Goal: Information Seeking & Learning: Understand process/instructions

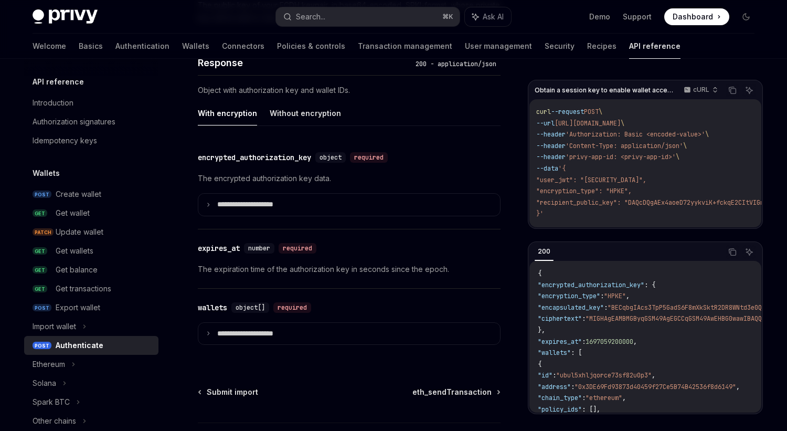
scroll to position [869, 0]
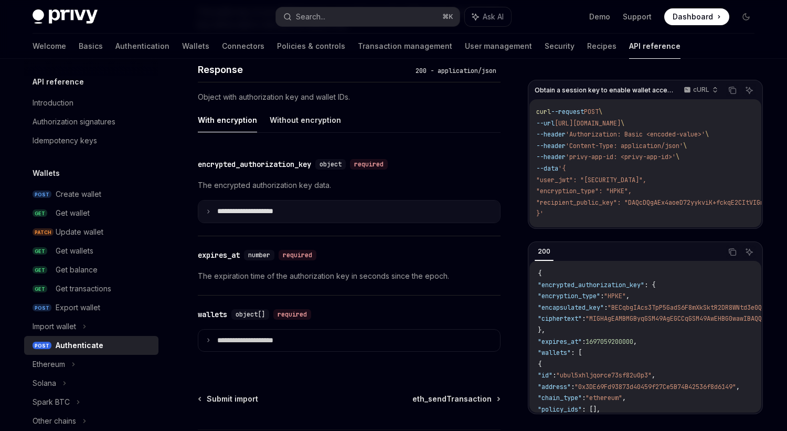
click at [210, 210] on icon at bounding box center [208, 211] width 5 height 5
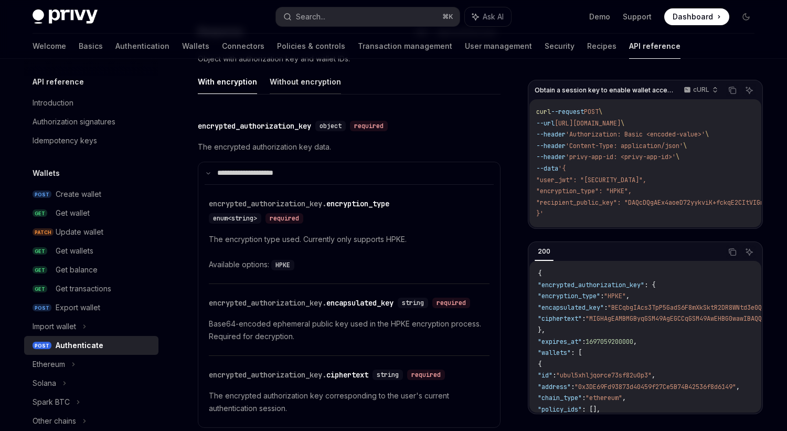
scroll to position [920, 0]
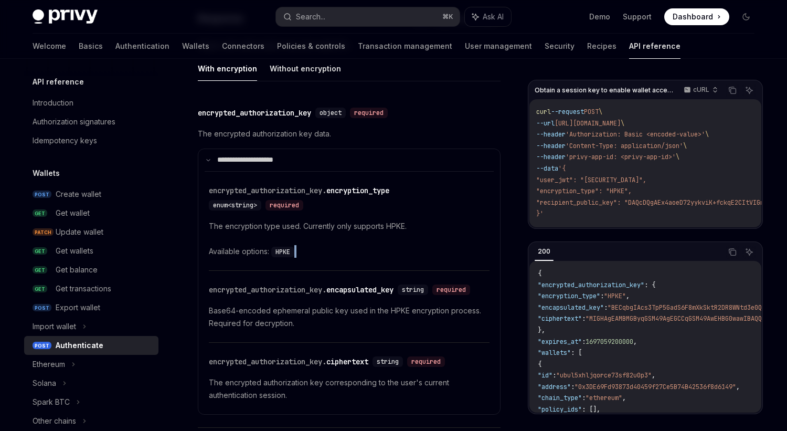
drag, startPoint x: 301, startPoint y: 254, endPoint x: 293, endPoint y: 250, distance: 8.7
click at [293, 250] on div "Available options: HPKE" at bounding box center [349, 251] width 281 height 13
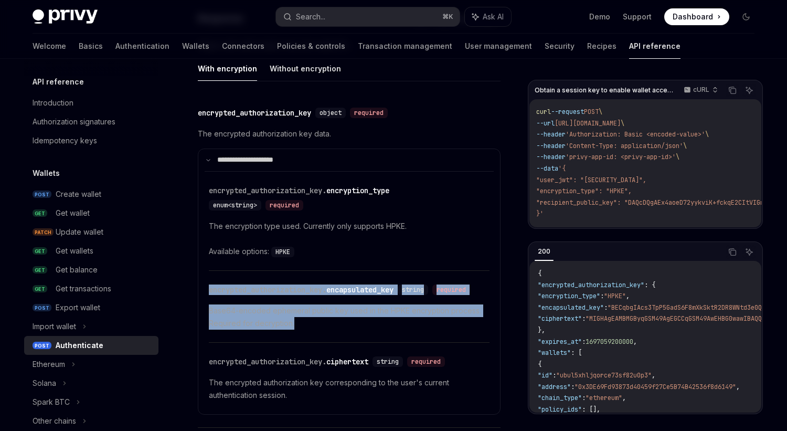
drag, startPoint x: 209, startPoint y: 278, endPoint x: 271, endPoint y: 344, distance: 90.2
click at [271, 342] on div "​ encrypted_authorization_key. encapsulated_key string required Base64-encoded …" at bounding box center [349, 306] width 281 height 71
copy div "encrypted_authorization_key. encapsulated_key string required Base64-encoded ep…"
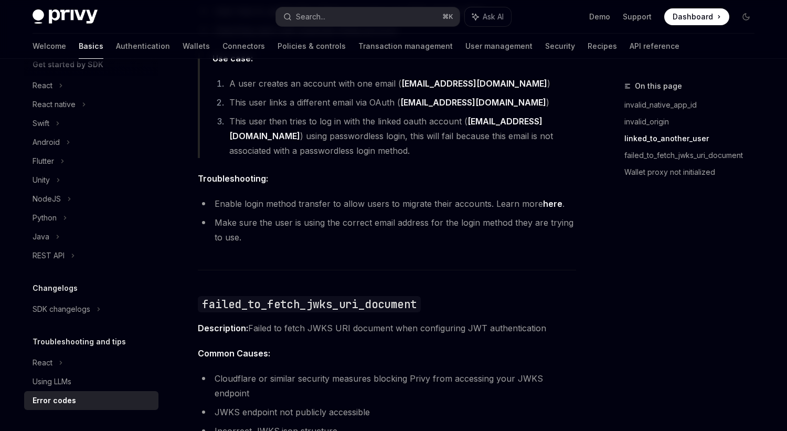
scroll to position [995, 0]
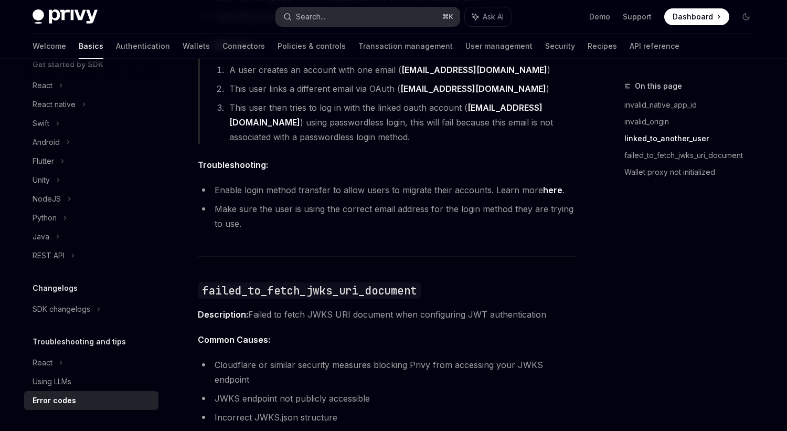
click at [325, 22] on div "Search..." at bounding box center [310, 16] width 29 height 13
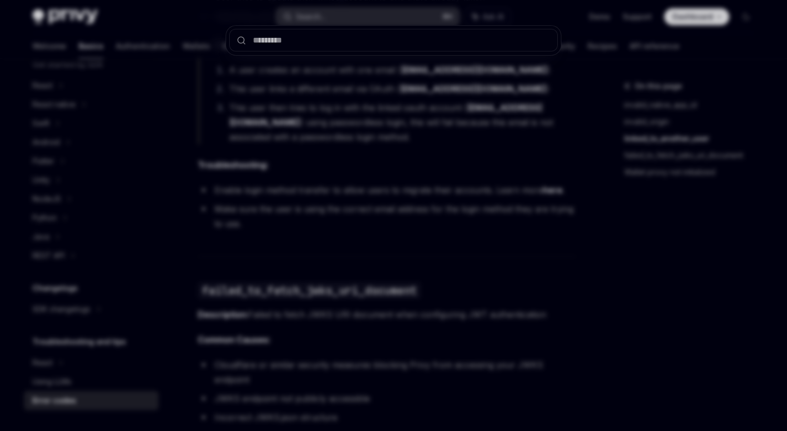
type input "**********"
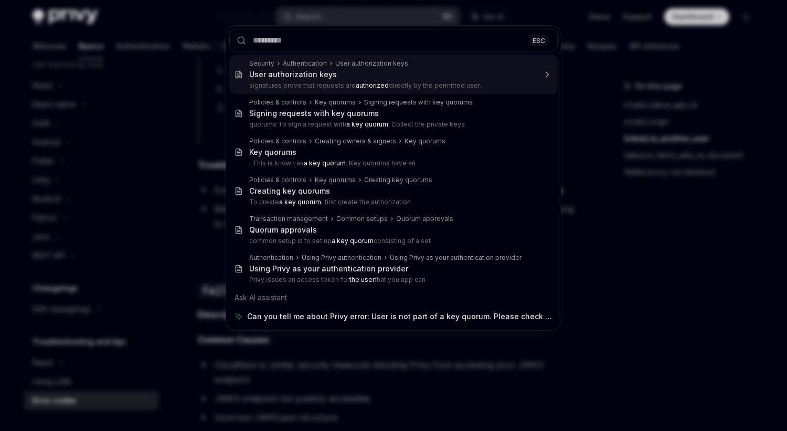
scroll to position [0, 0]
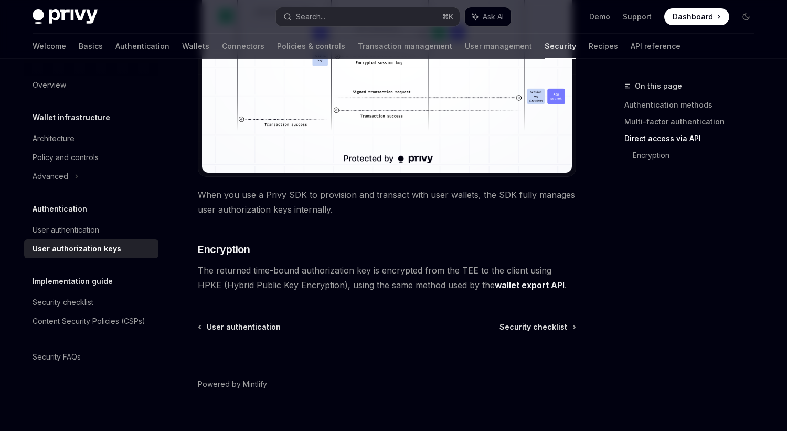
scroll to position [949, 0]
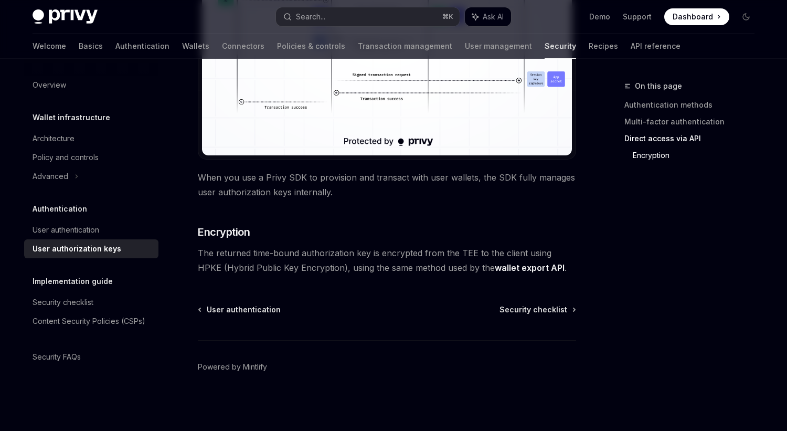
click at [495, 269] on link "wallet export API" at bounding box center [530, 267] width 70 height 11
type textarea "*"
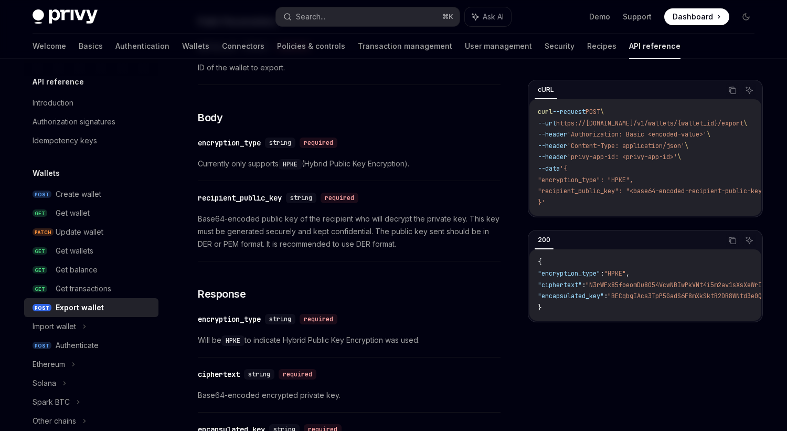
scroll to position [499, 0]
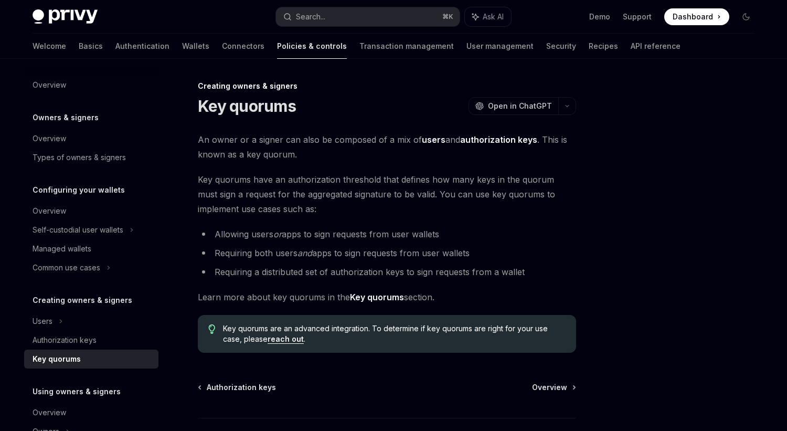
click at [360, 179] on span "Key quorums have an authorization threshold that defines how many keys in the q…" at bounding box center [387, 194] width 378 height 44
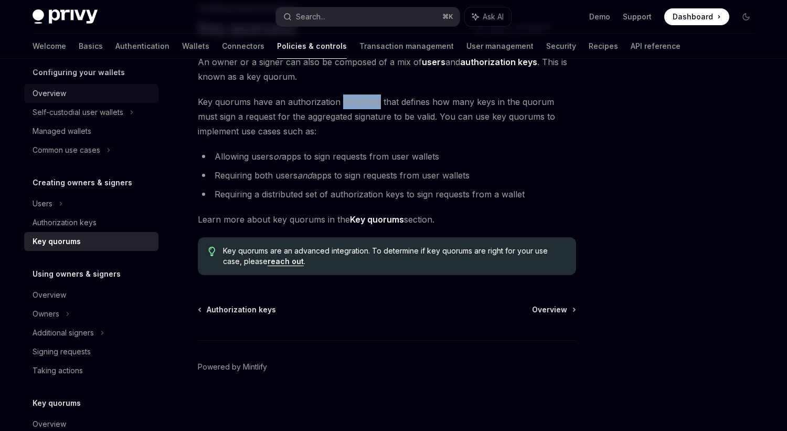
scroll to position [120, 0]
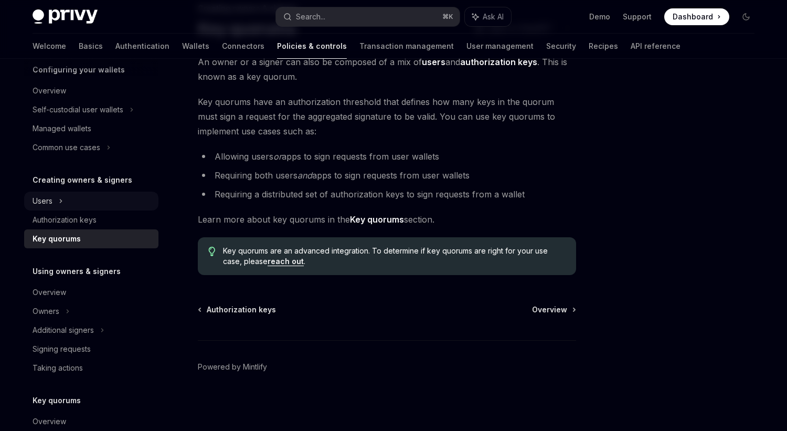
click at [52, 199] on div "Users" at bounding box center [43, 201] width 20 height 13
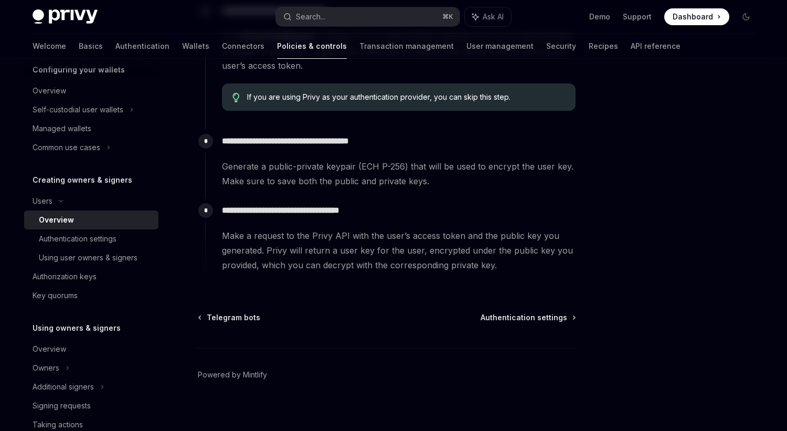
scroll to position [403, 0]
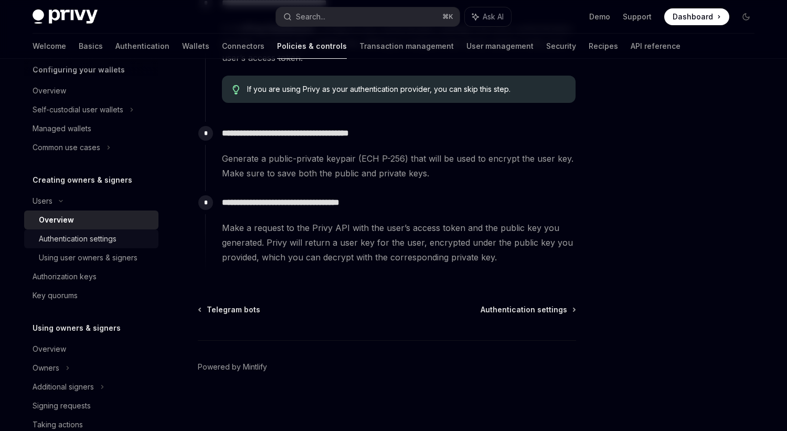
click at [71, 237] on div "Authentication settings" at bounding box center [78, 238] width 78 height 13
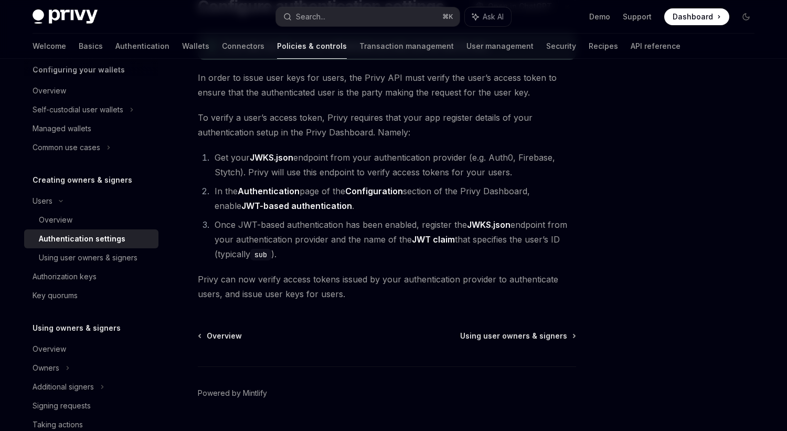
scroll to position [125, 0]
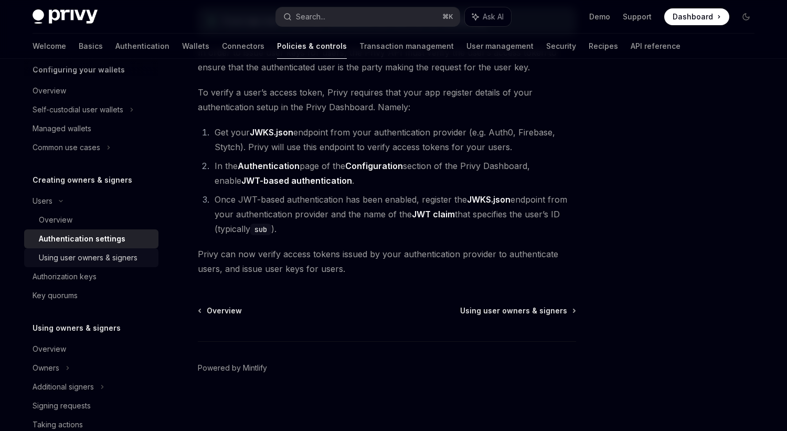
click at [113, 259] on div "Using user owners & signers" at bounding box center [88, 257] width 99 height 13
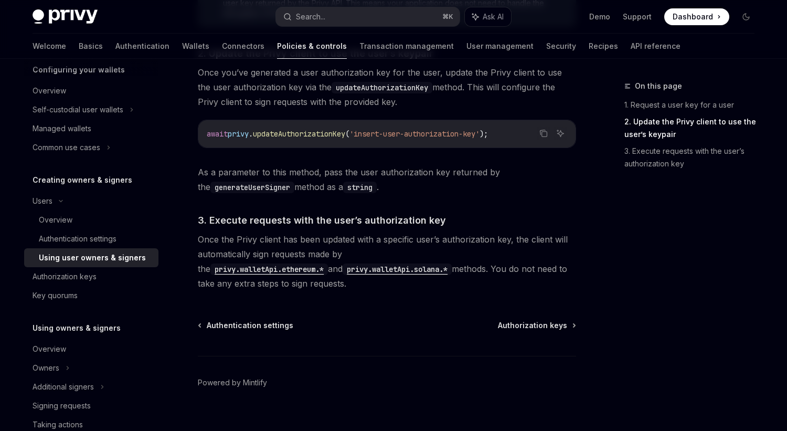
scroll to position [800, 0]
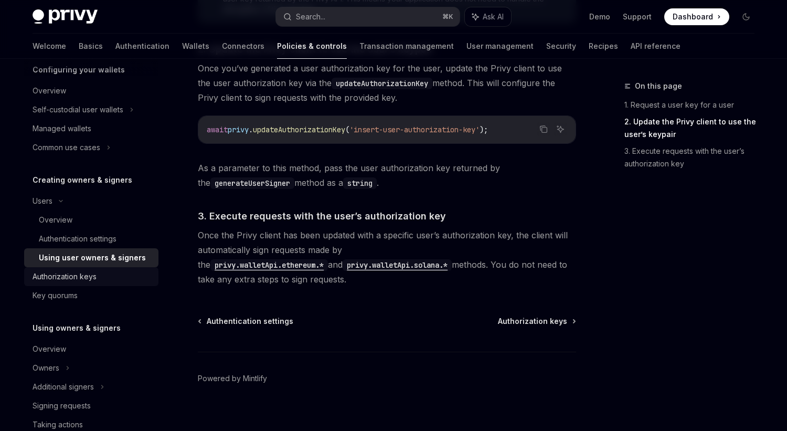
click at [106, 278] on div "Authorization keys" at bounding box center [93, 276] width 120 height 13
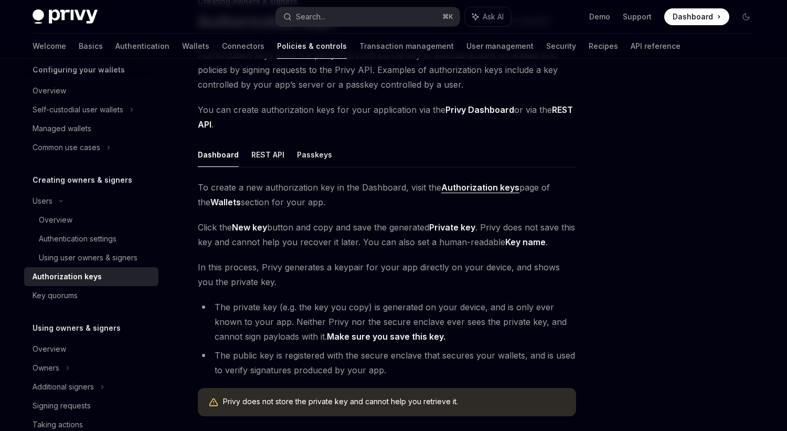
scroll to position [85, 0]
click at [259, 151] on button "REST API" at bounding box center [267, 153] width 33 height 25
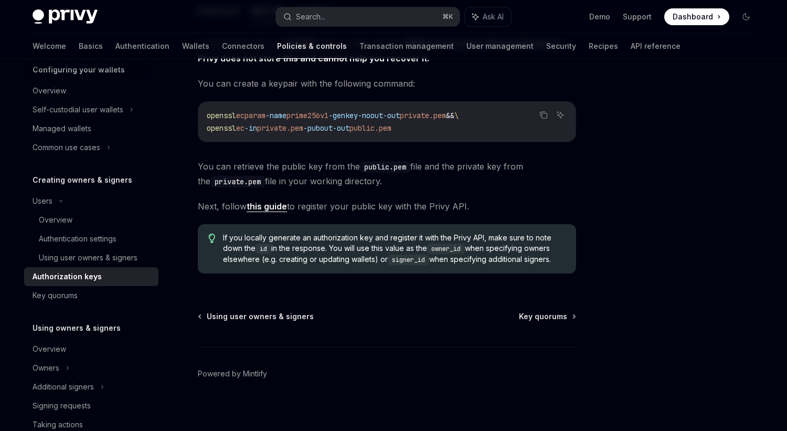
scroll to position [234, 0]
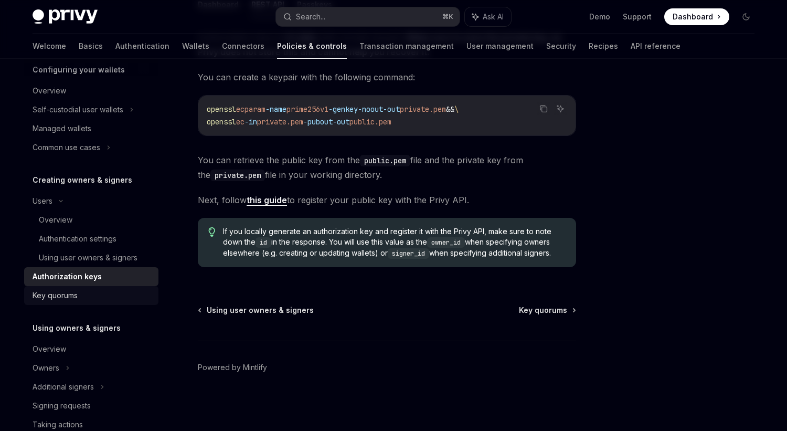
click at [103, 295] on div "Key quorums" at bounding box center [93, 295] width 120 height 13
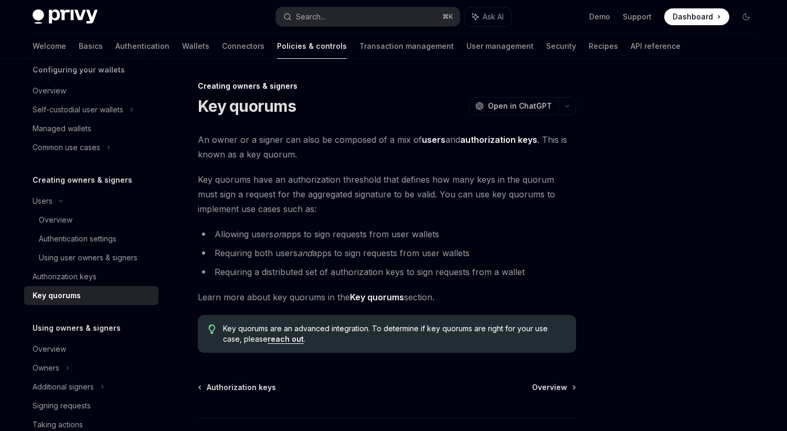
type textarea "*"
